Goal: Find specific page/section: Find specific page/section

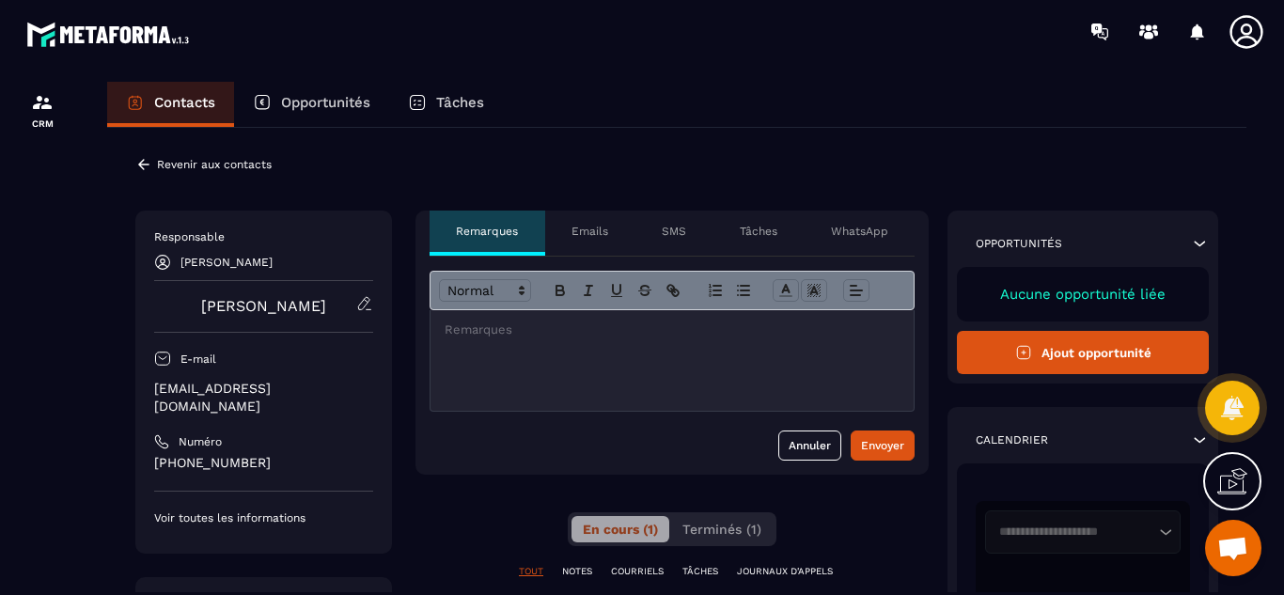
click at [141, 169] on icon at bounding box center [143, 164] width 17 height 17
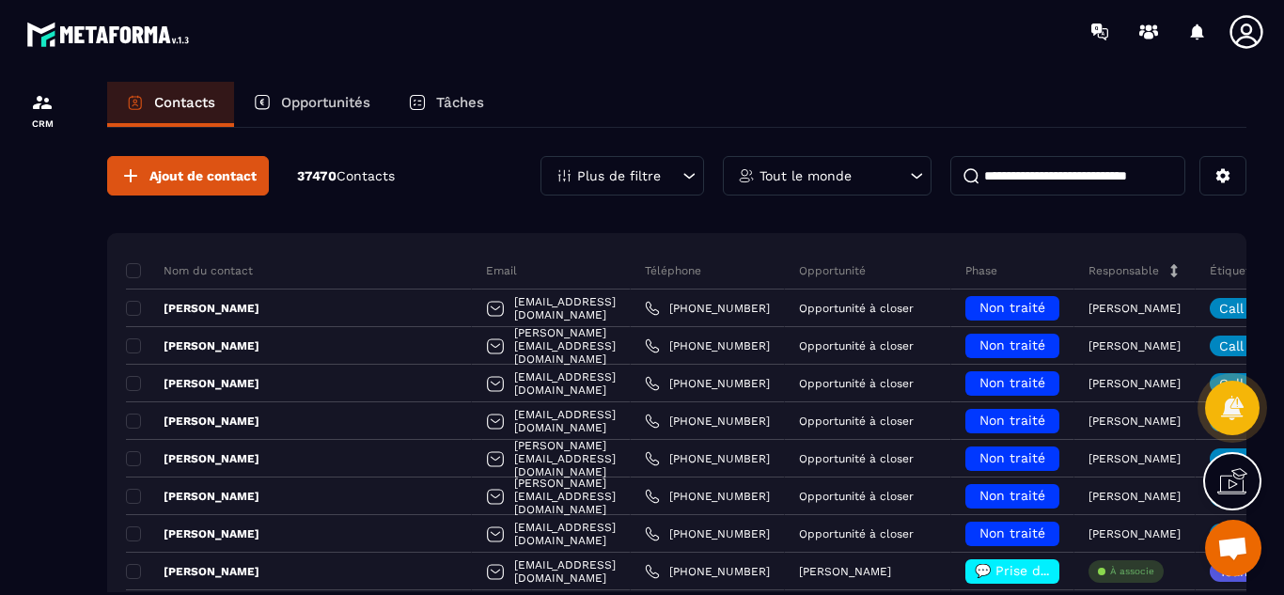
click at [1031, 169] on input at bounding box center [1068, 175] width 235 height 39
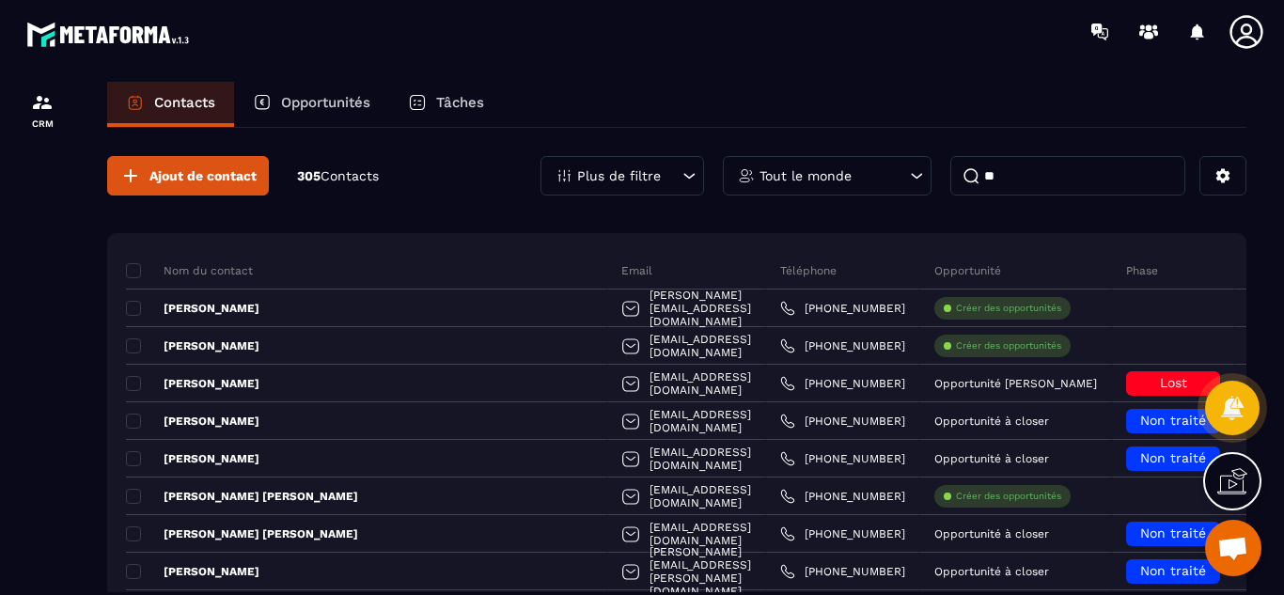
type input "*"
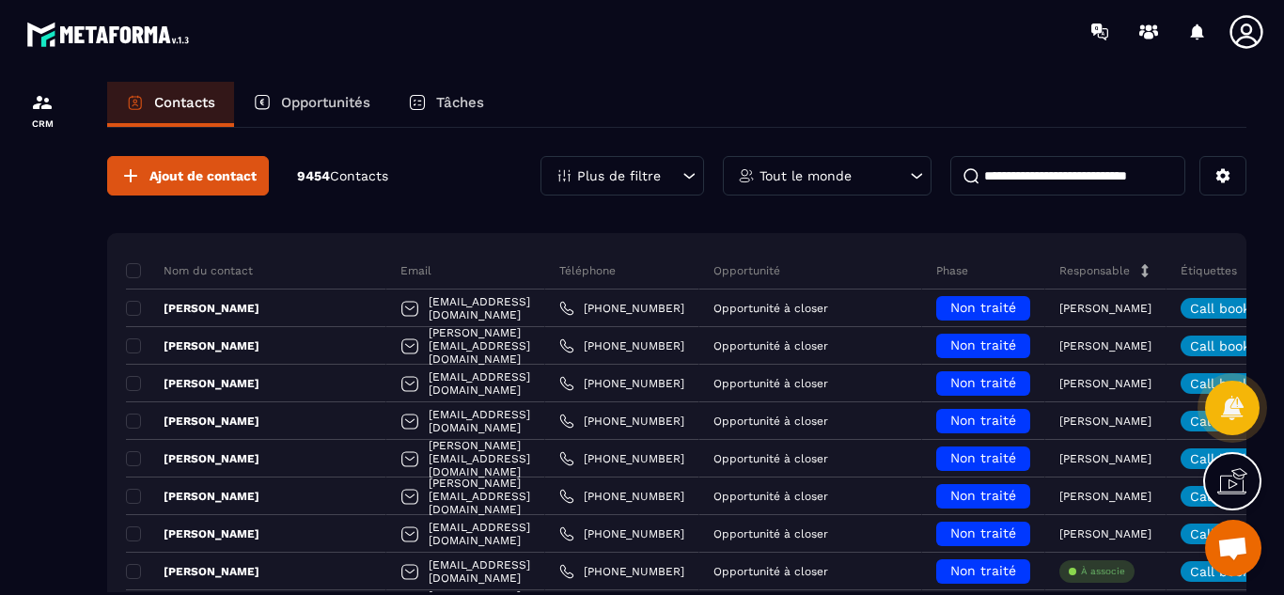
click at [1018, 184] on input at bounding box center [1068, 175] width 235 height 39
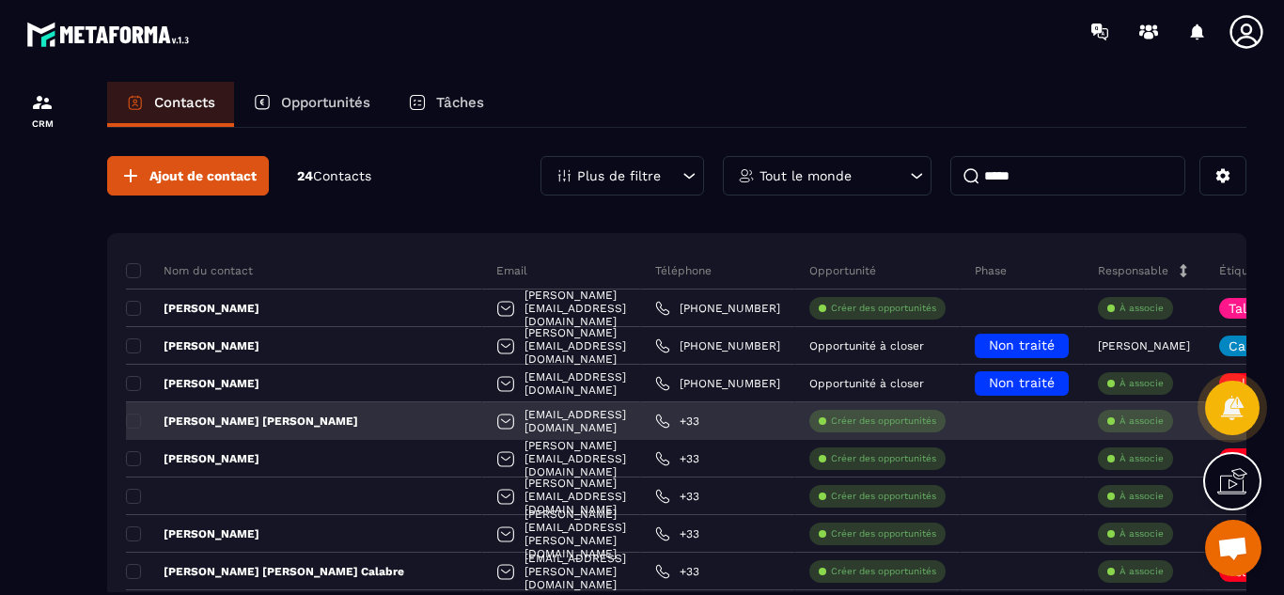
type input "*****"
click at [319, 420] on div "[PERSON_NAME] [PERSON_NAME]" at bounding box center [304, 421] width 356 height 38
